Goal: Find specific page/section: Find specific page/section

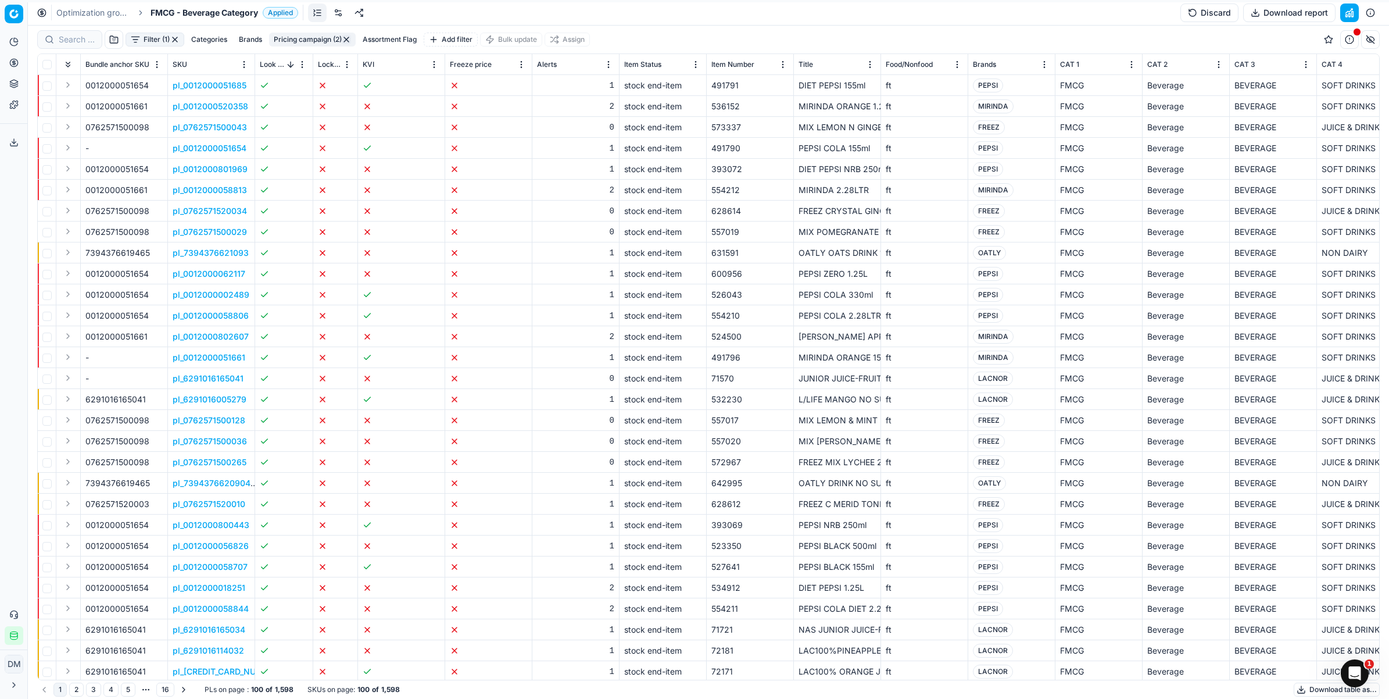
click at [13, 13] on html "Pricing platform Analytics Pricing Product portfolio Templates Export service 3…" at bounding box center [694, 349] width 1389 height 699
click at [44, 53] on div "Workspace" at bounding box center [70, 58] width 124 height 26
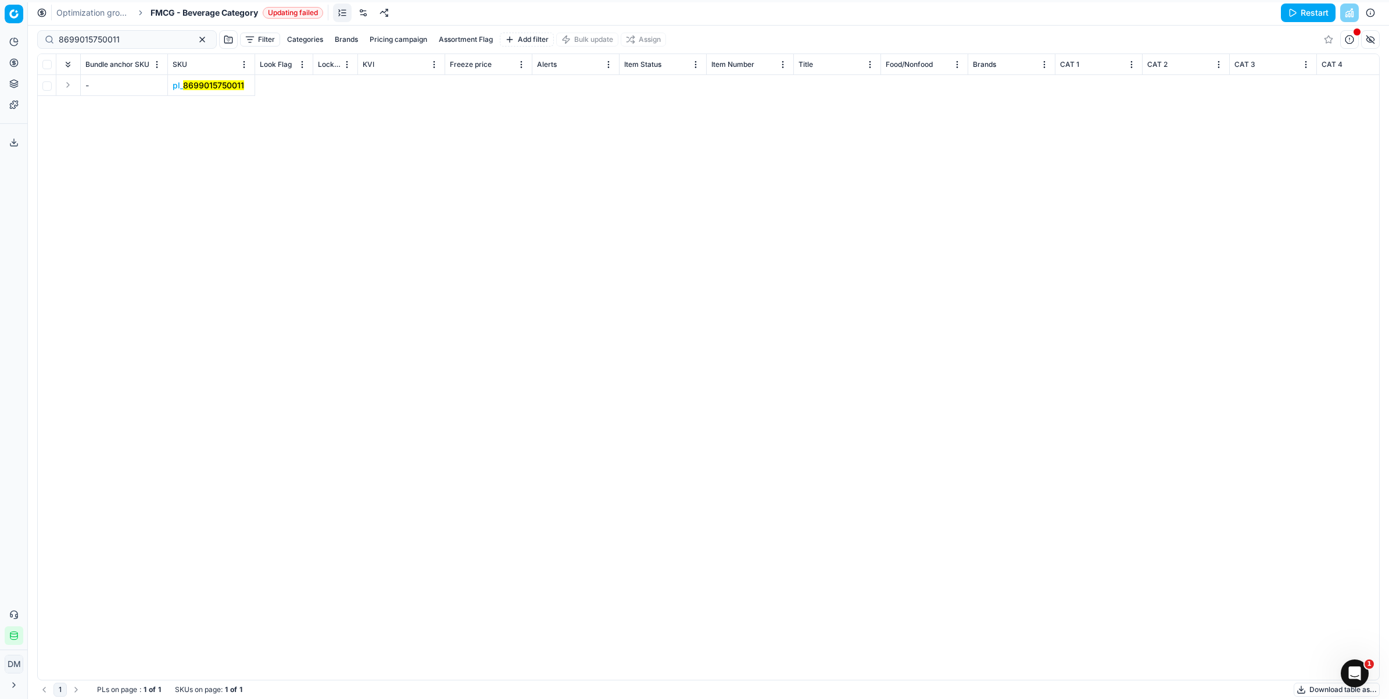
scroll to position [0, 2559]
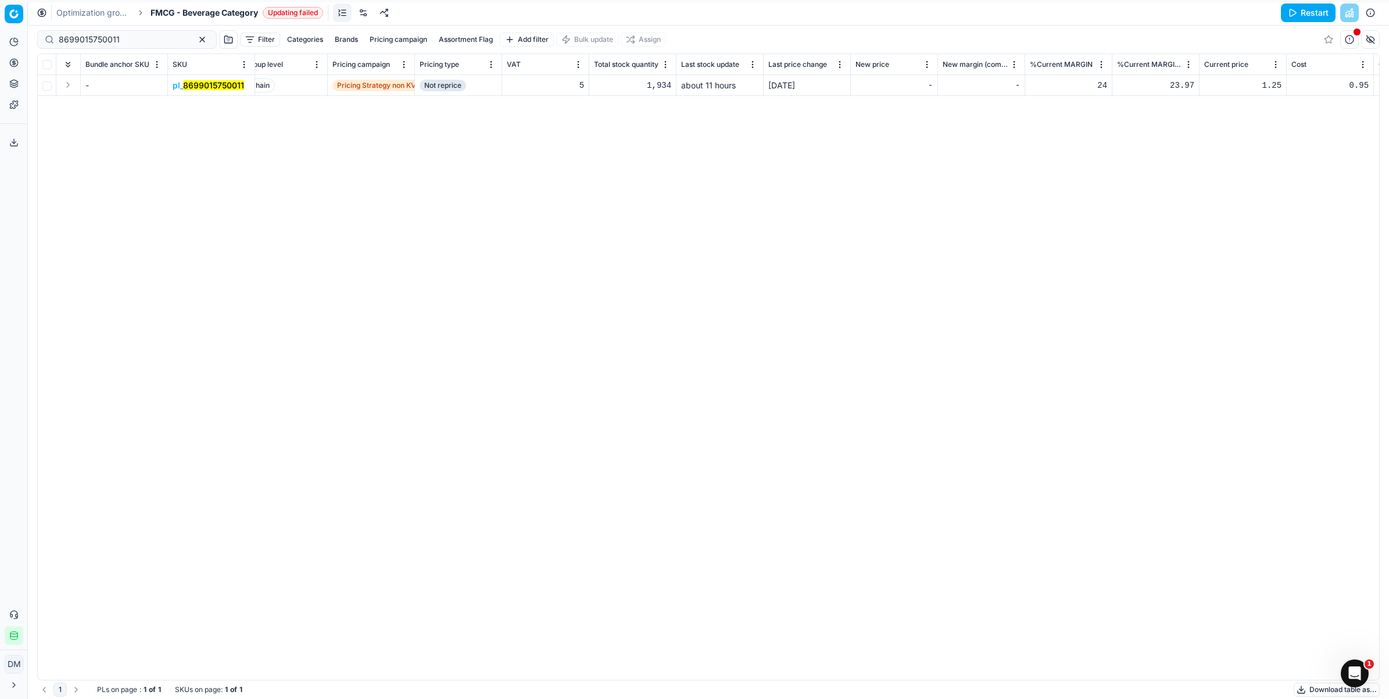
click at [565, 221] on div "Bundle anchor SKU SKU Look Flag Lock Flag KVI Freeze price Alerts Item Status I…" at bounding box center [708, 366] width 1341 height 625
click at [312, 381] on div "Bundle anchor SKU SKU Look Flag Lock Flag KVI Freeze price Alerts Item Status I…" at bounding box center [708, 366] width 1341 height 625
click at [16, 48] on button "Analytics" at bounding box center [14, 42] width 19 height 19
click at [144, 320] on div "Bundle anchor SKU SKU Look Flag Lock Flag KVI Freeze price Alerts Item Status I…" at bounding box center [708, 366] width 1341 height 625
click at [13, 42] on icon at bounding box center [13, 41] width 9 height 9
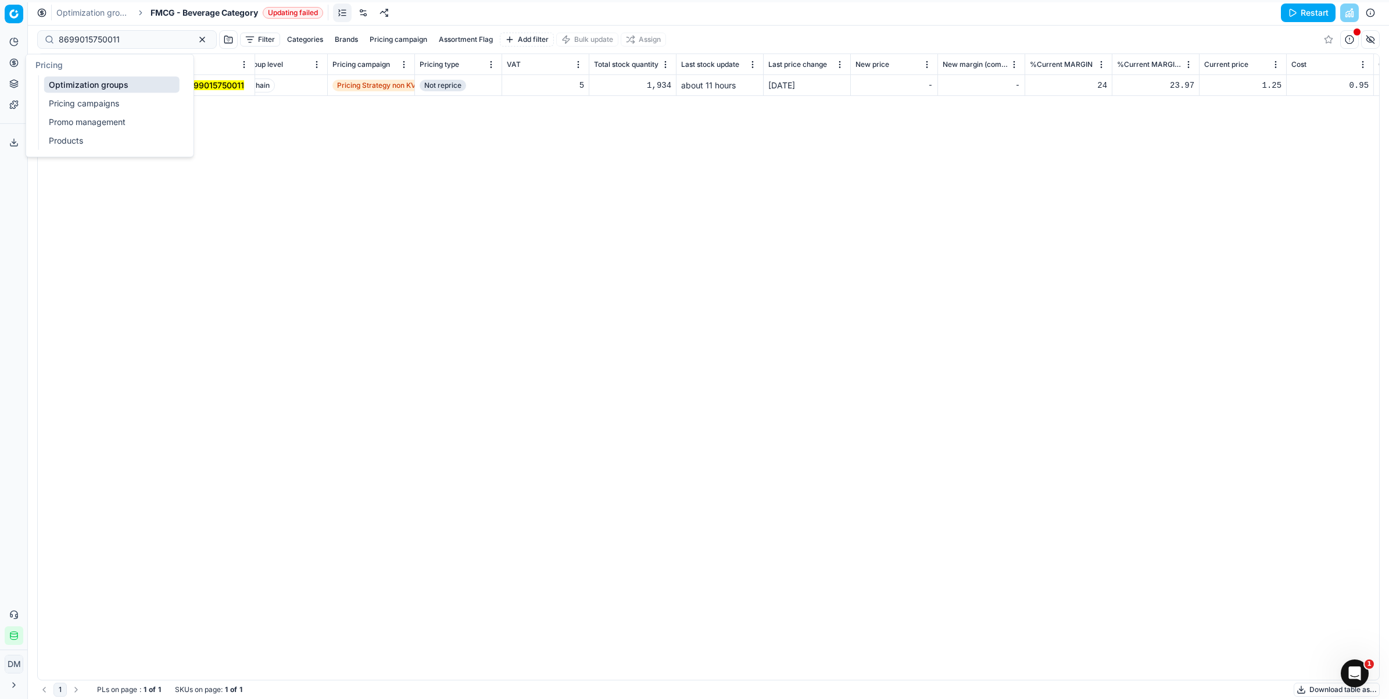
click at [17, 58] on icon at bounding box center [13, 62] width 9 height 9
click at [94, 85] on link "Optimization groups" at bounding box center [111, 85] width 135 height 16
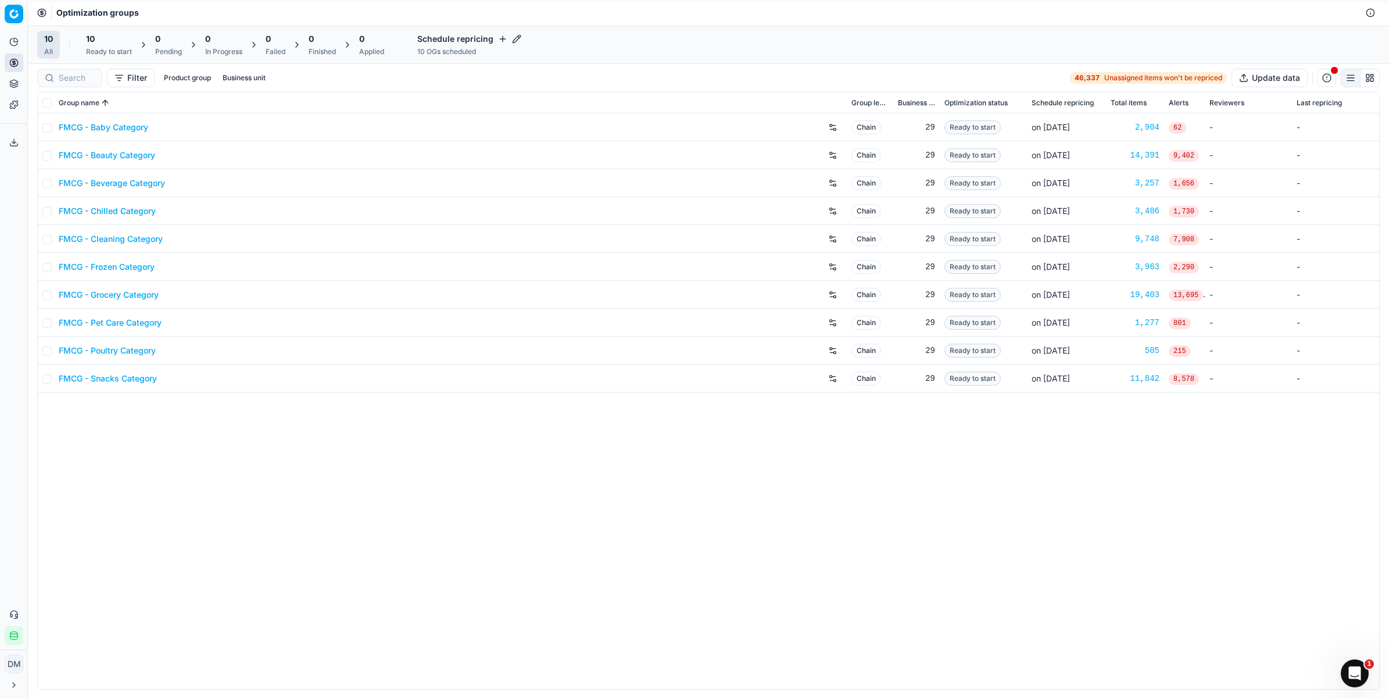
click at [362, 426] on div "FMCG - Baby Category Chain 29 Ready to start on Oct 20 2,904 62 - - FMCG - Beau…" at bounding box center [708, 400] width 1341 height 575
click at [12, 37] on icon at bounding box center [13, 41] width 9 height 9
click at [16, 62] on icon at bounding box center [13, 62] width 9 height 9
click at [843, 411] on div "FMCG - Baby Category Chain 29 Ready to start on Oct 20 2,904 62 - - FMCG - Beau…" at bounding box center [708, 400] width 1341 height 575
click at [911, 436] on div "FMCG - Baby Category Chain 29 Ready to start on Oct 20 2,904 62 - - FMCG - Beau…" at bounding box center [708, 400] width 1341 height 575
